Goal: Book appointment/travel/reservation

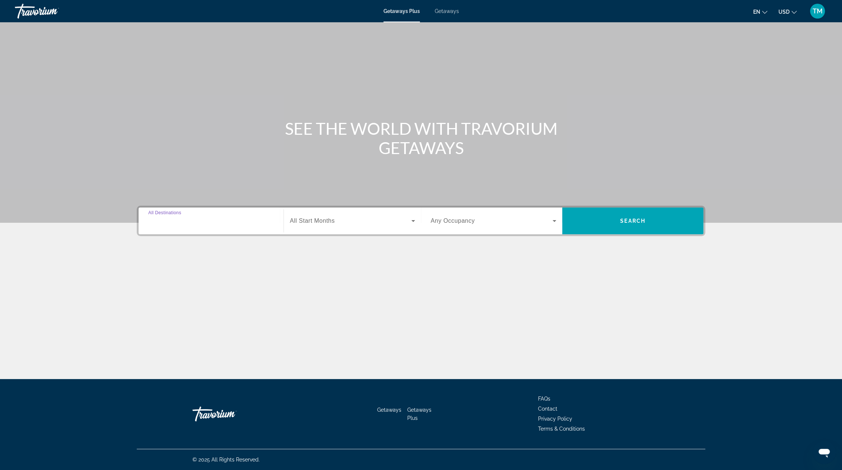
click at [196, 224] on input "Destination All Destinations" at bounding box center [211, 221] width 126 height 9
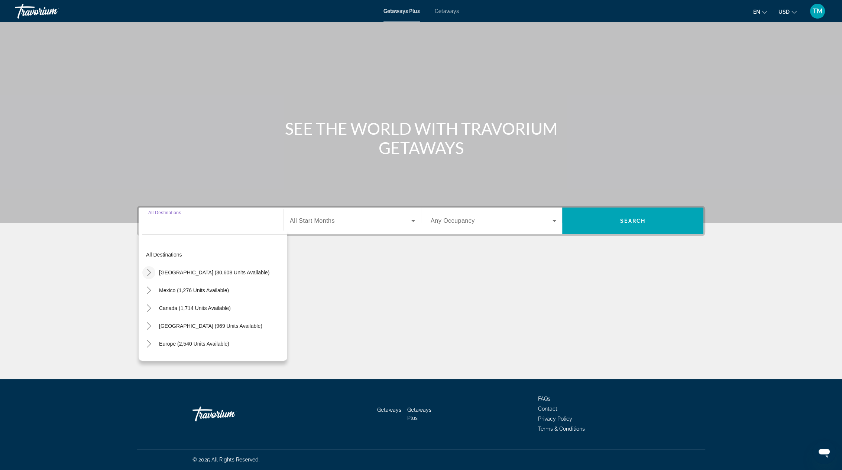
click at [150, 277] on mat-icon "Toggle United States (30,608 units available)" at bounding box center [148, 272] width 13 height 13
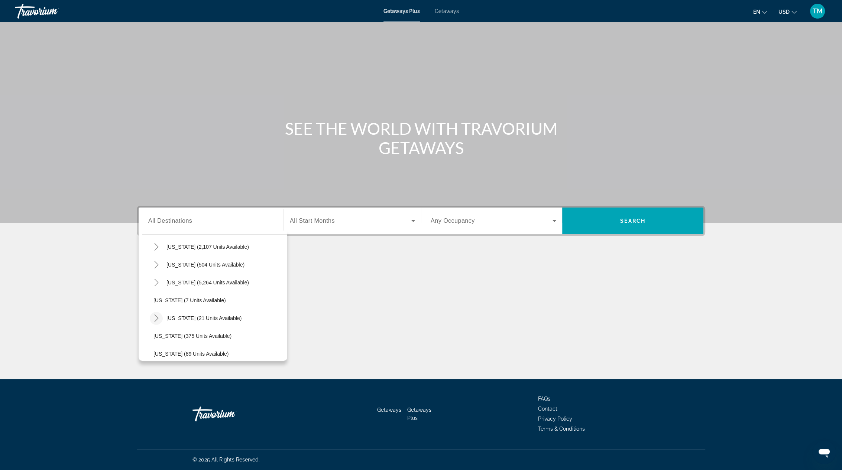
click at [153, 317] on icon "Toggle Hawaii (21 units available)" at bounding box center [156, 318] width 7 height 7
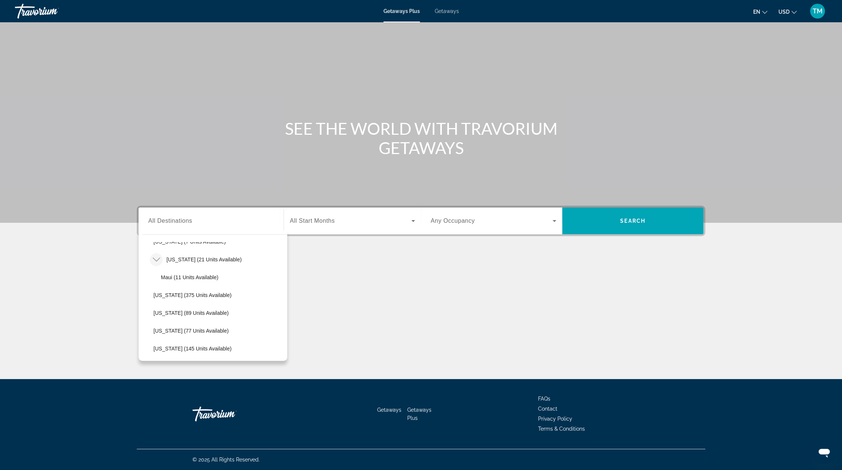
scroll to position [141, 0]
click at [450, 12] on span "Getaways" at bounding box center [447, 11] width 24 height 6
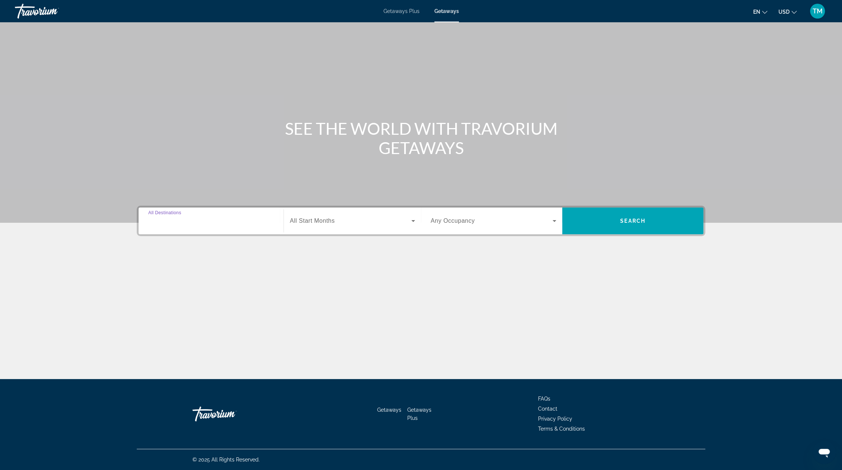
click at [201, 218] on input "Destination All Destinations" at bounding box center [211, 221] width 126 height 9
click at [159, 219] on input "Destination All Destinations" at bounding box center [211, 221] width 126 height 9
click at [155, 223] on input "Destination All Destinations" at bounding box center [211, 221] width 126 height 9
click at [290, 223] on span "All Start Months" at bounding box center [312, 221] width 45 height 6
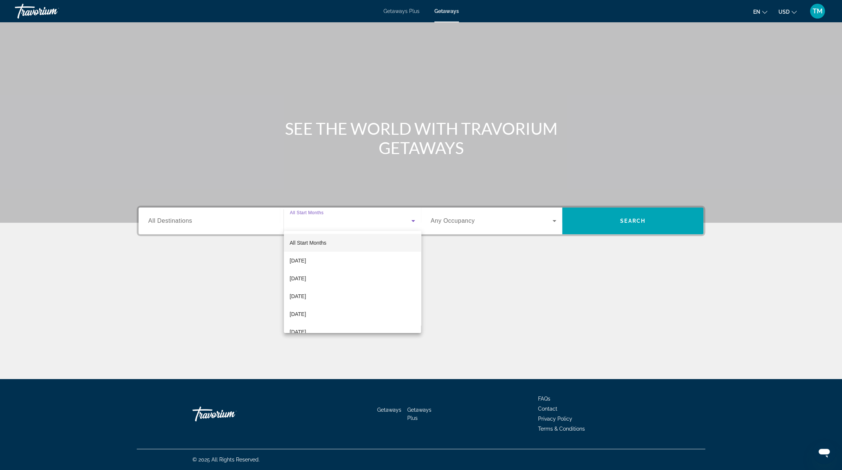
click at [253, 222] on div at bounding box center [421, 235] width 842 height 470
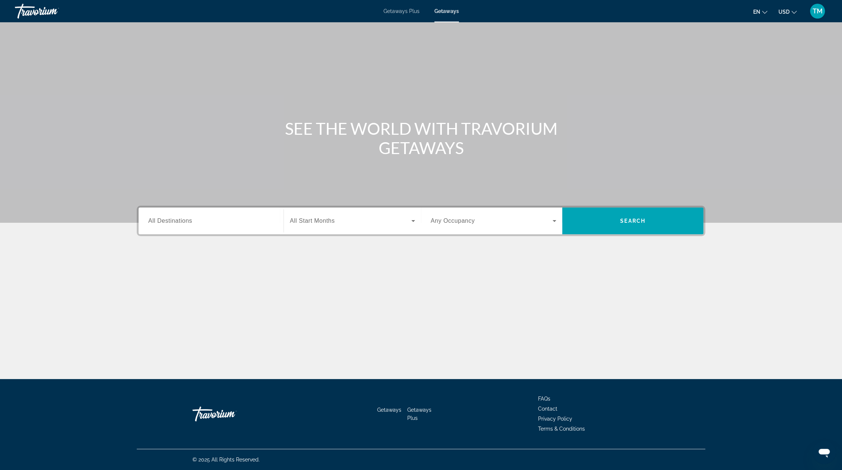
click at [149, 220] on span "All Destinations" at bounding box center [170, 221] width 44 height 6
click at [149, 220] on input "Destination All Destinations" at bounding box center [211, 221] width 126 height 9
click at [157, 224] on input "Destination All Destinations" at bounding box center [211, 221] width 126 height 9
click at [236, 303] on div "Main content" at bounding box center [421, 283] width 568 height 56
click at [280, 222] on div "Start Month All Start Months" at bounding box center [350, 221] width 141 height 27
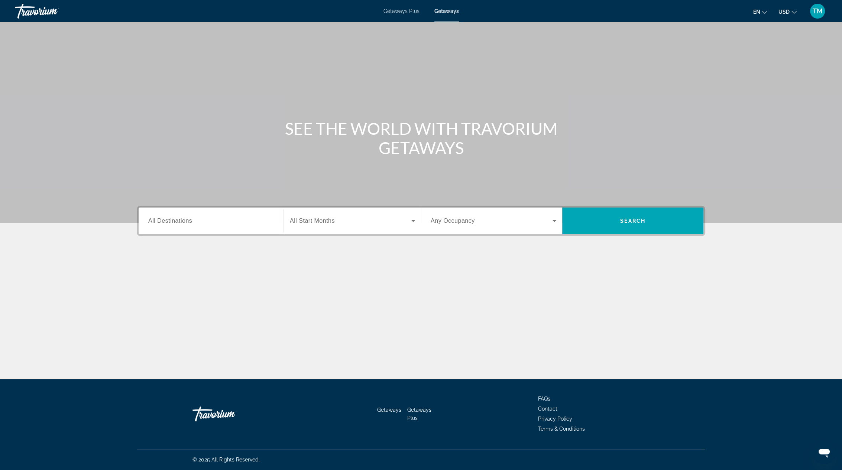
click at [154, 219] on span "All Destinations" at bounding box center [170, 221] width 44 height 6
click at [154, 219] on input "Destination All Destinations" at bounding box center [211, 221] width 126 height 9
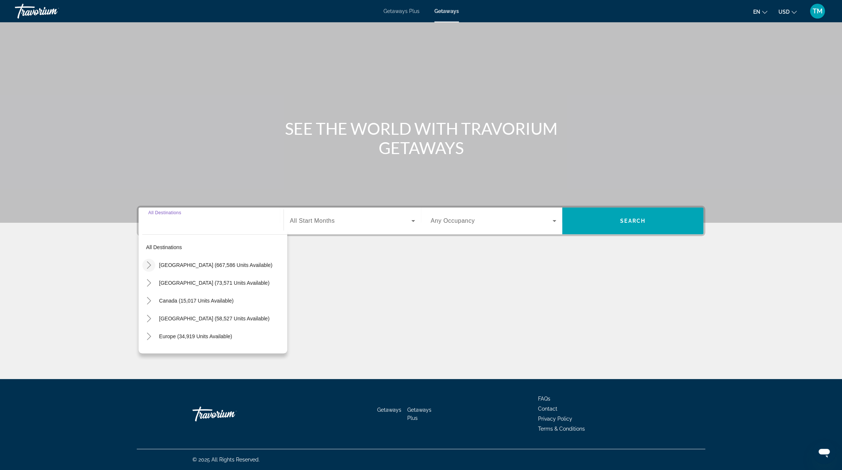
click at [149, 263] on icon "Toggle United States (667,586 units available)" at bounding box center [148, 264] width 7 height 7
click at [154, 281] on icon "Toggle Hawaii (24,563 units available)" at bounding box center [156, 281] width 7 height 7
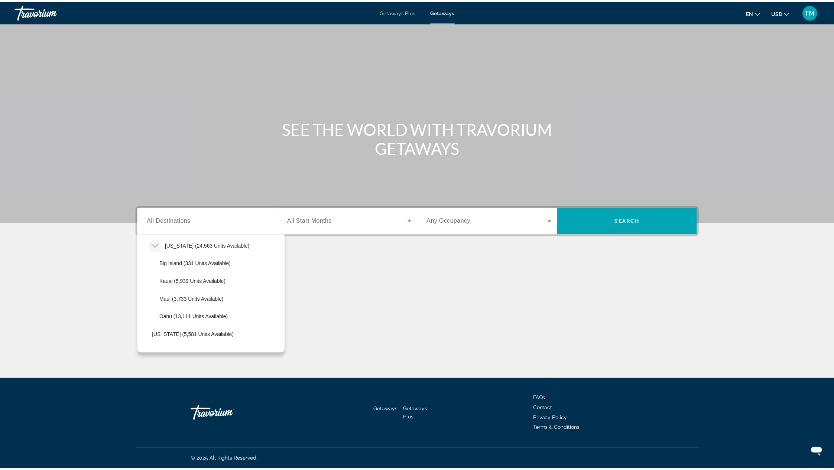
scroll to position [184, 0]
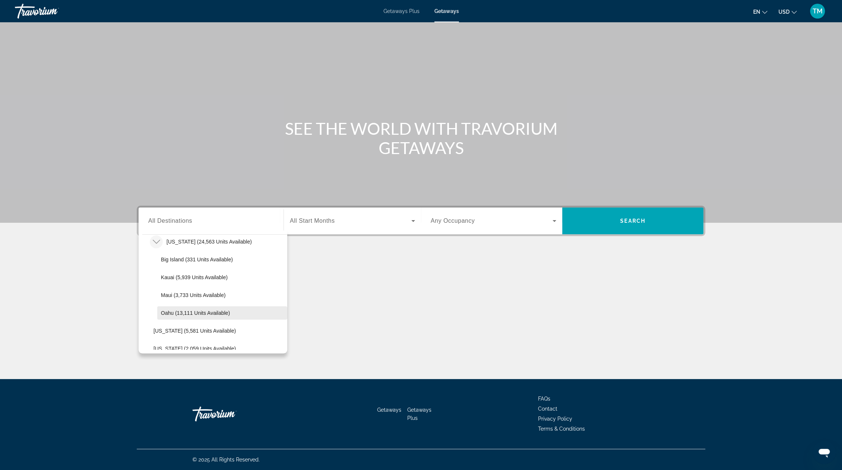
click at [210, 310] on span "Oahu (13,111 units available)" at bounding box center [195, 313] width 69 height 6
type input "**********"
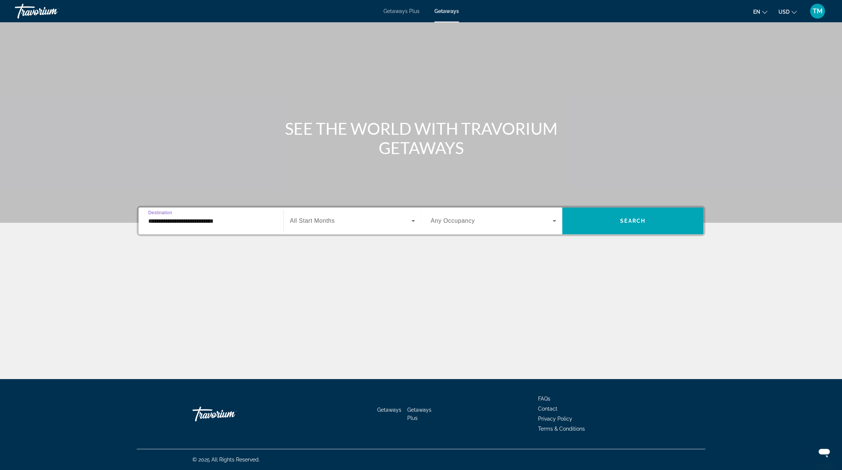
click at [416, 219] on icon "Search widget" at bounding box center [413, 221] width 9 height 9
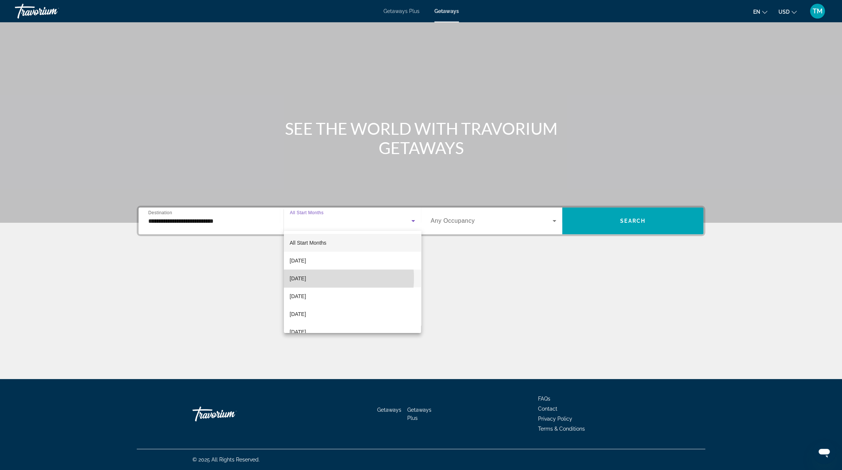
click at [306, 278] on span "[DATE]" at bounding box center [298, 278] width 16 height 9
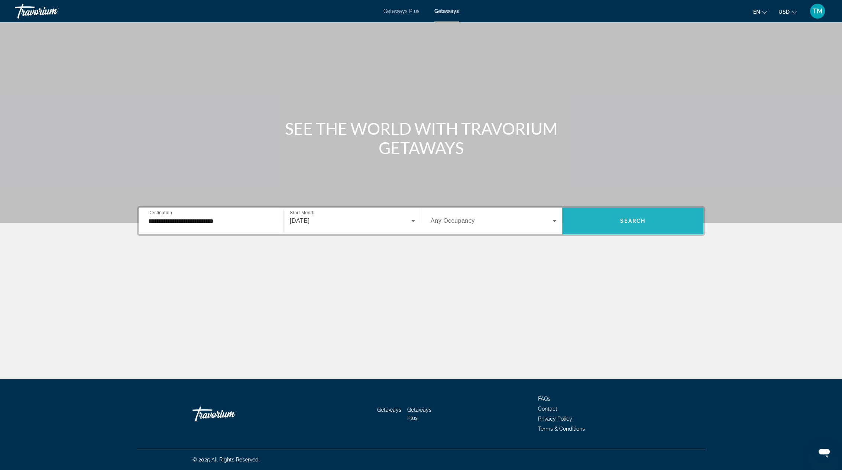
click at [618, 222] on span "Search widget" at bounding box center [632, 221] width 141 height 18
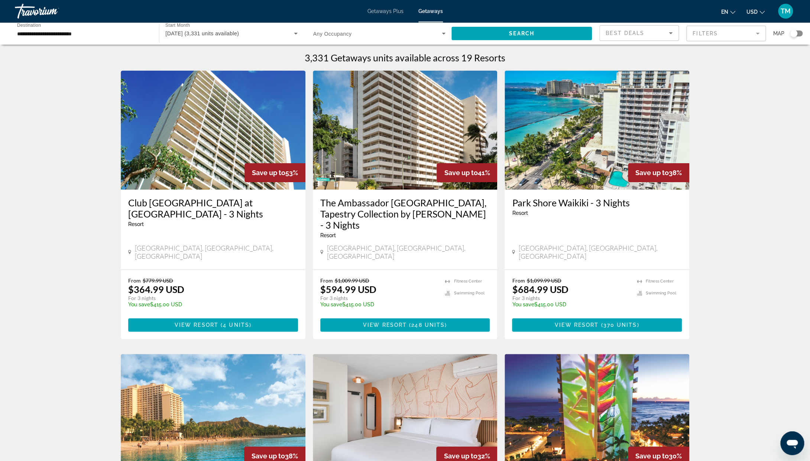
click at [784, 9] on span "TM" at bounding box center [785, 10] width 10 height 7
